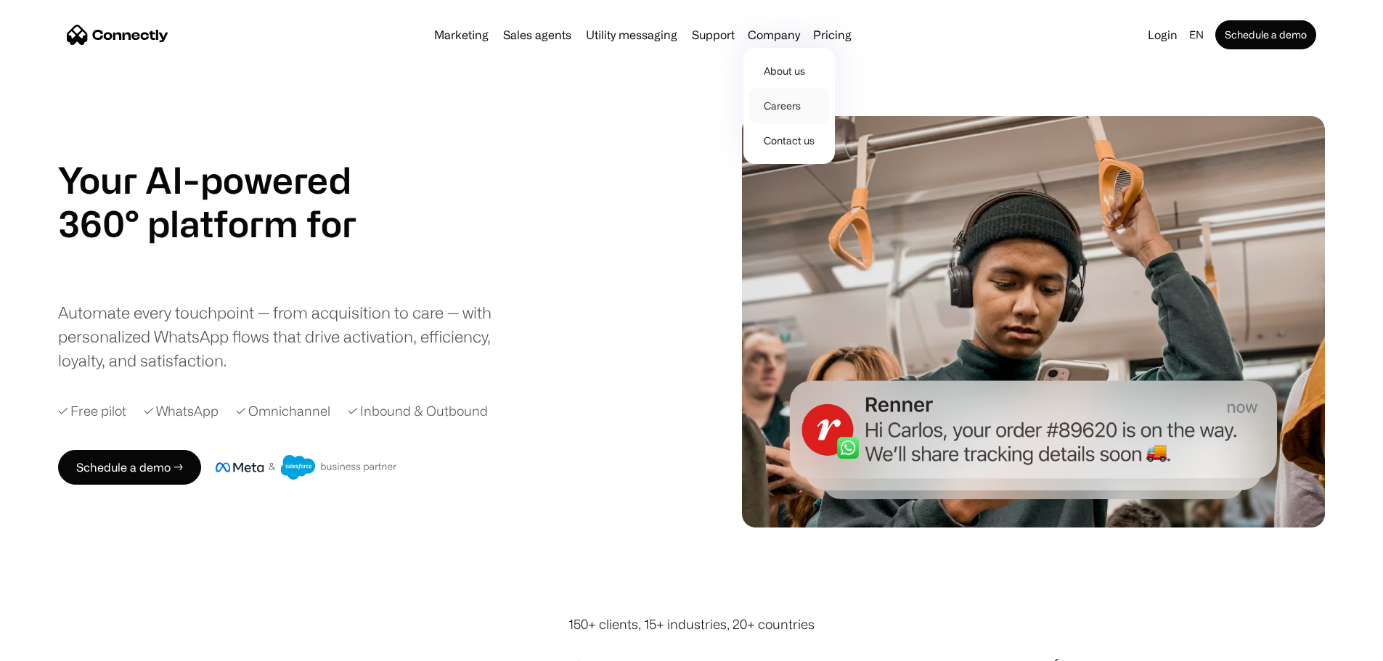
click at [806, 111] on link "Careers" at bounding box center [789, 106] width 80 height 35
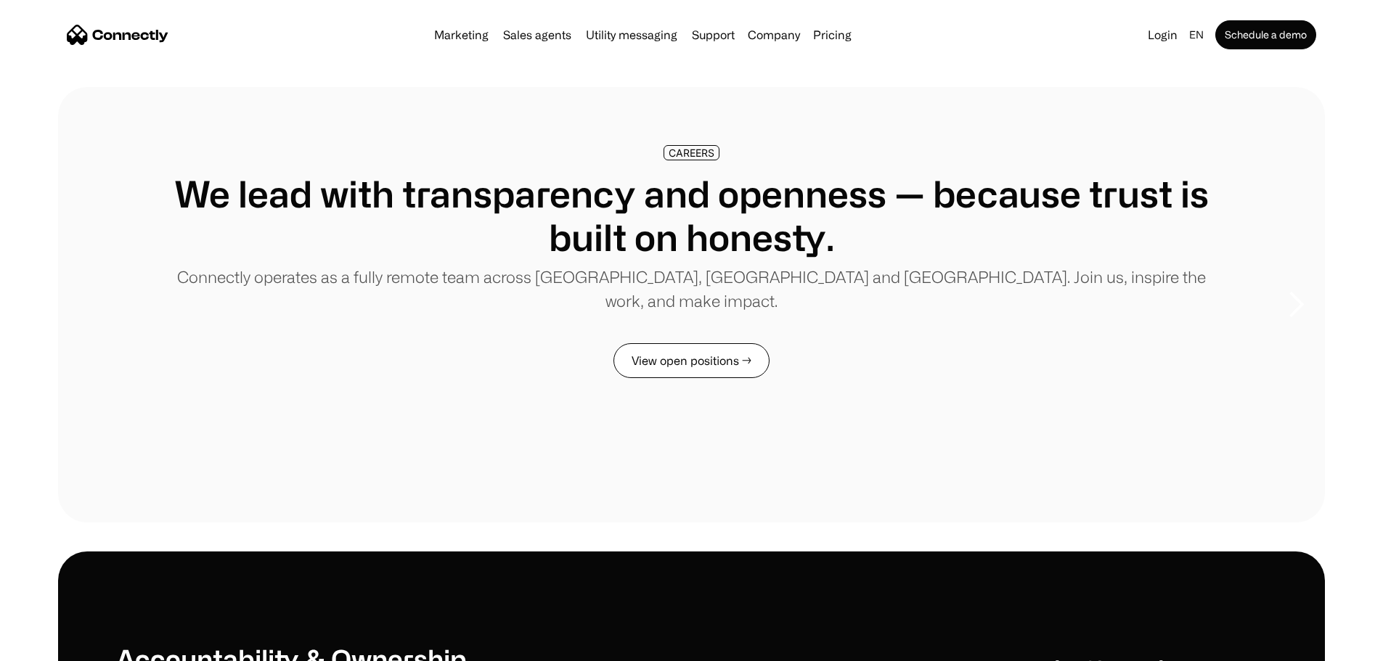
click at [747, 378] on link "View open positions →" at bounding box center [691, 360] width 156 height 35
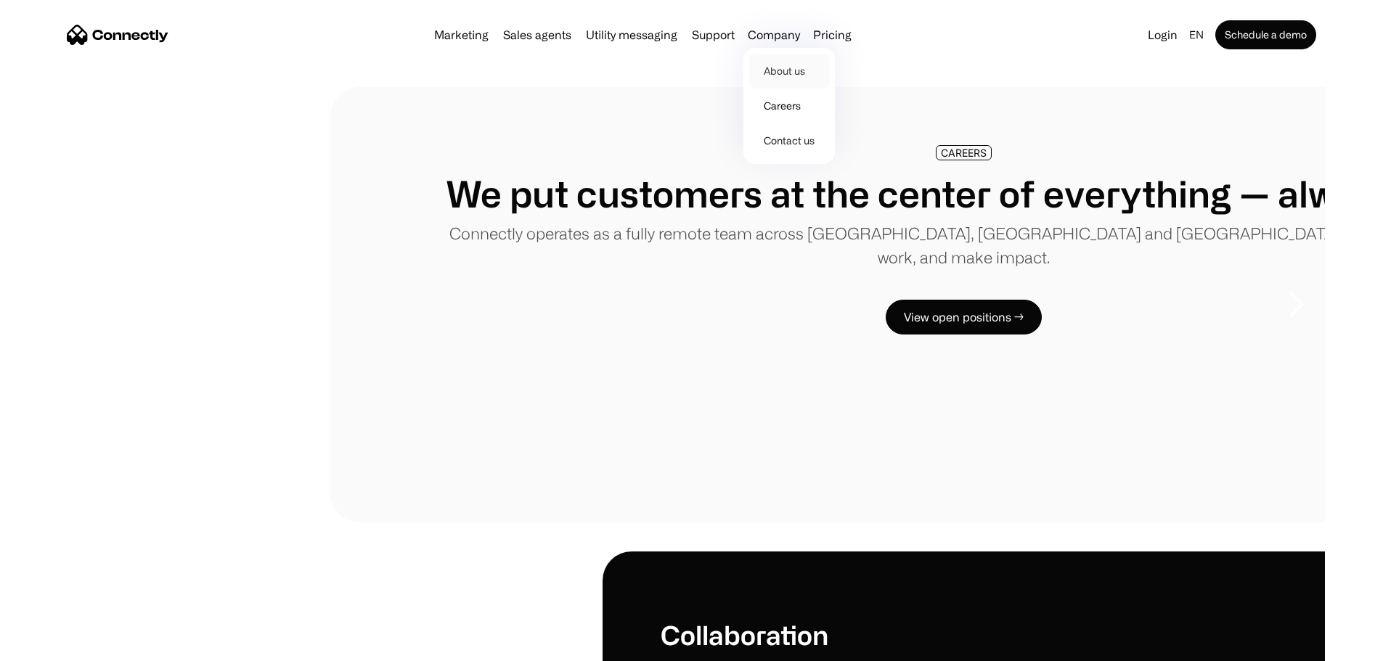
click at [820, 70] on link "About us" at bounding box center [789, 71] width 80 height 35
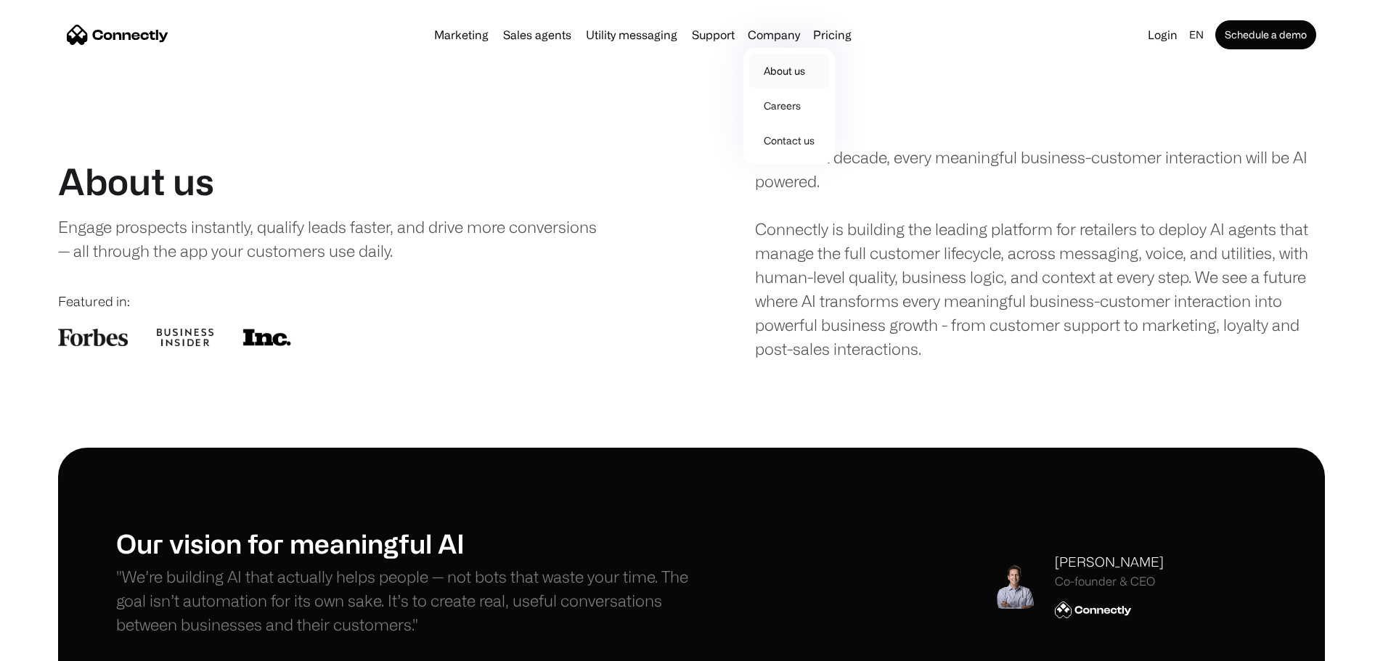
click at [794, 77] on link "About us" at bounding box center [789, 71] width 80 height 35
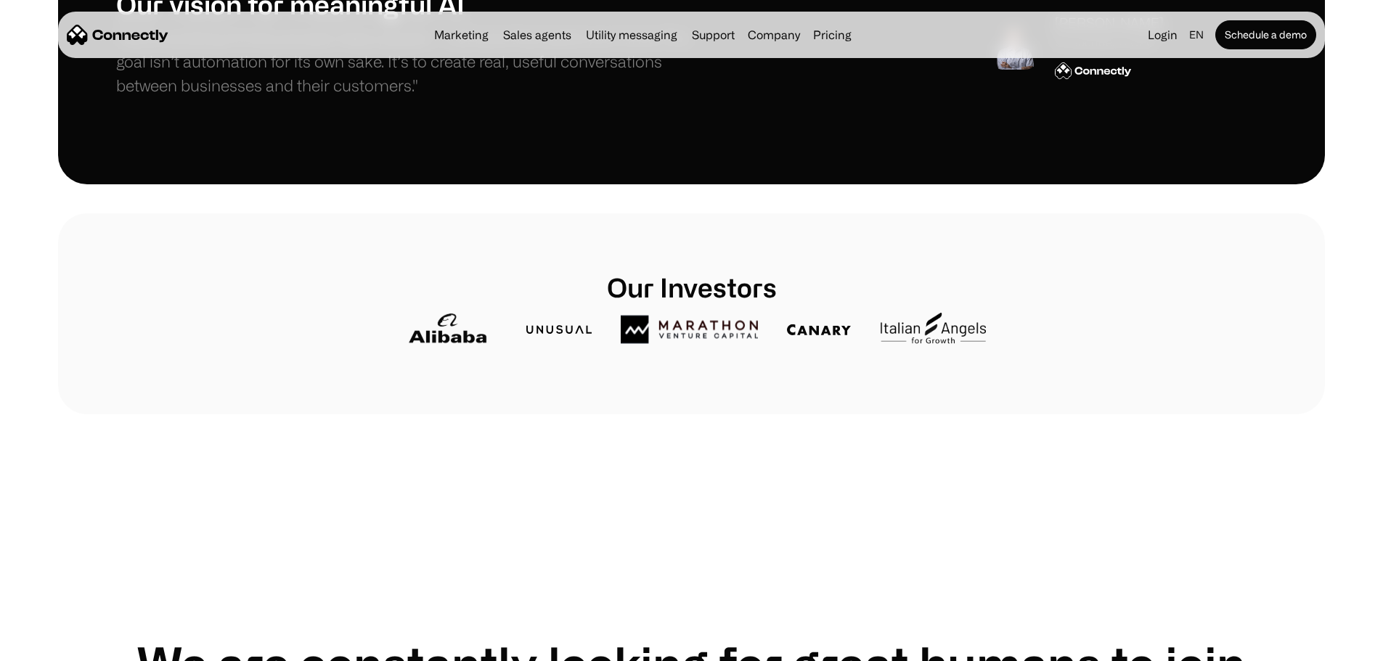
scroll to position [363, 0]
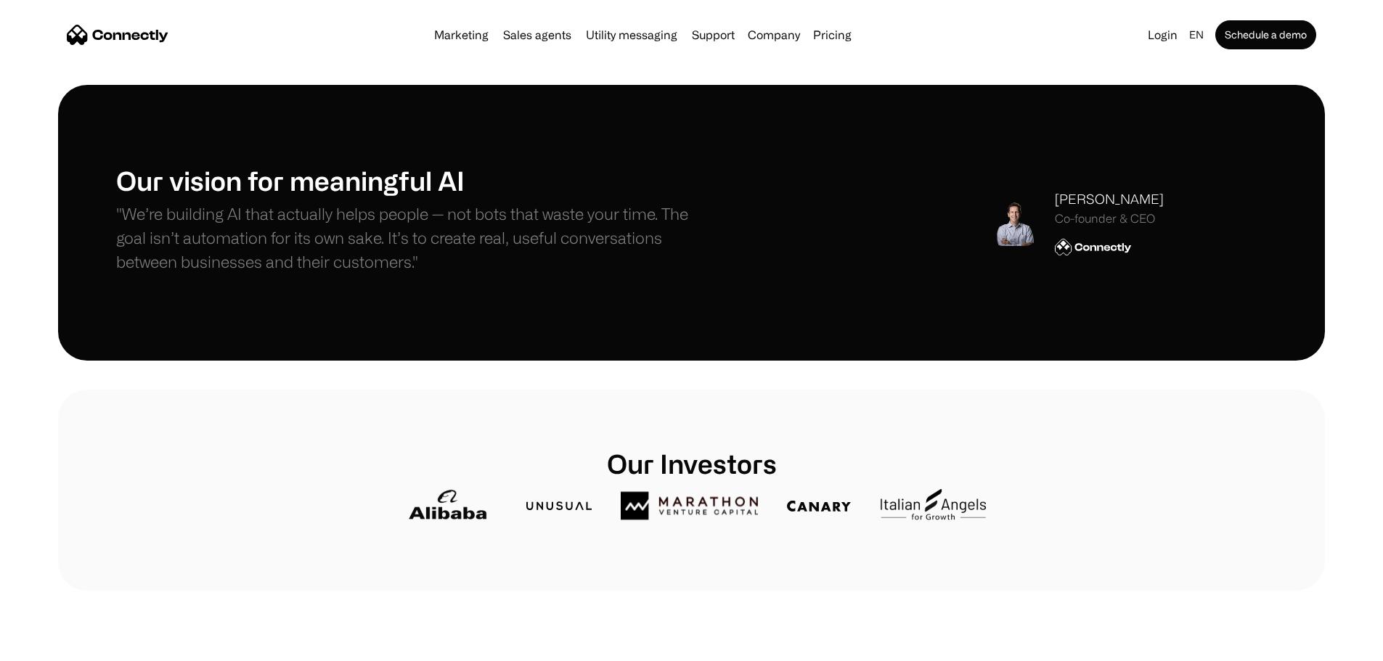
drag, startPoint x: 1032, startPoint y: 240, endPoint x: 1146, endPoint y: 240, distance: 114.0
click at [1146, 240] on div "Stefanos Loukakos Co-founder & CEO" at bounding box center [1129, 222] width 276 height 66
copy div "[PERSON_NAME]"
